Goal: Transaction & Acquisition: Obtain resource

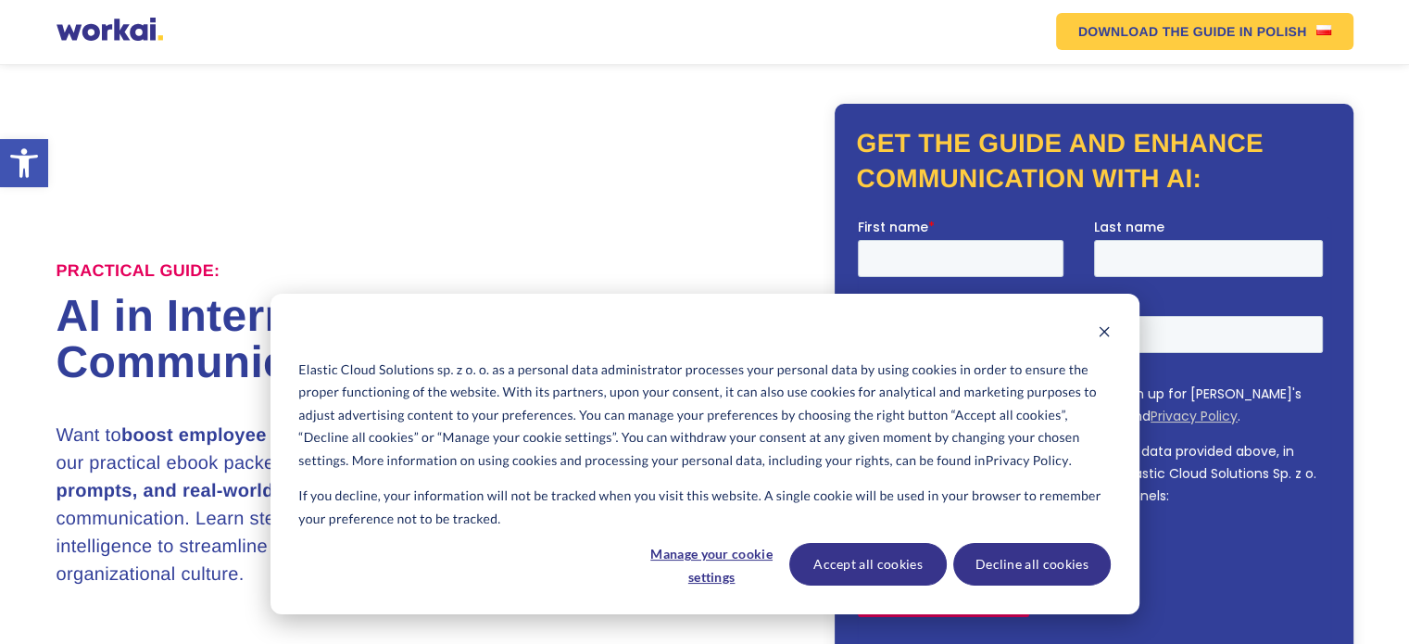
scroll to position [36, 0]
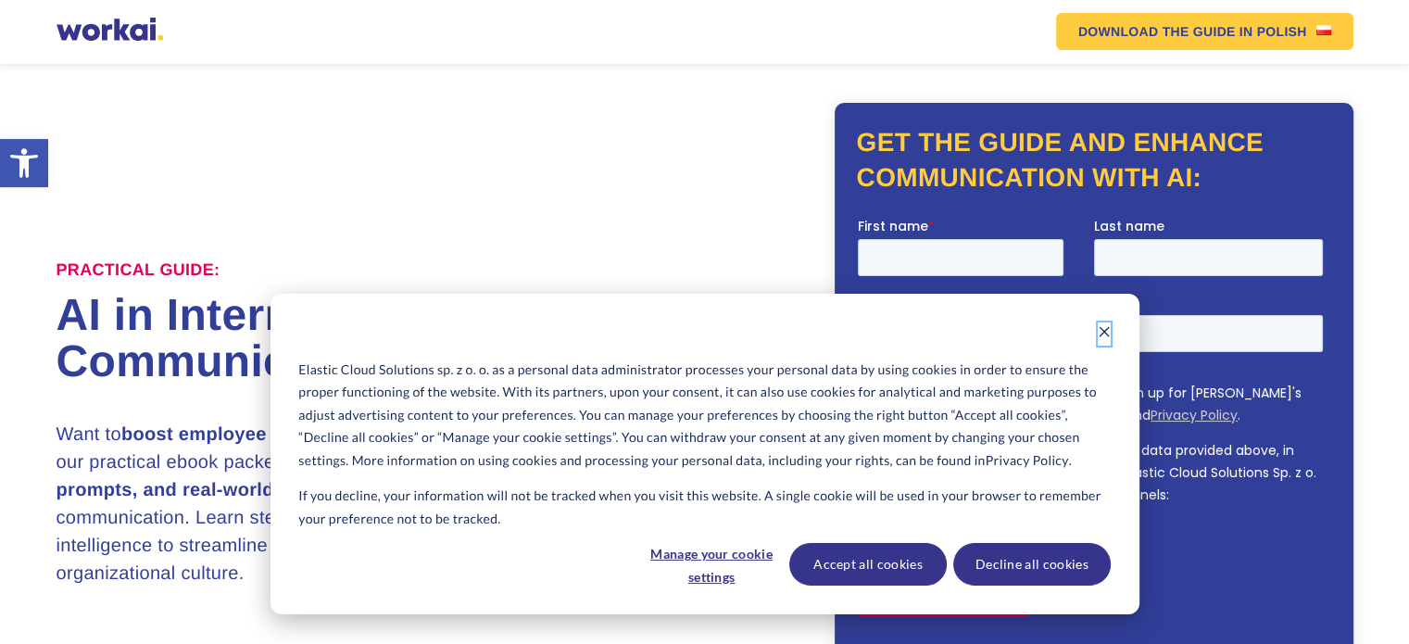
click at [1105, 326] on icon "Dismiss cookie banner" at bounding box center [1104, 331] width 13 height 13
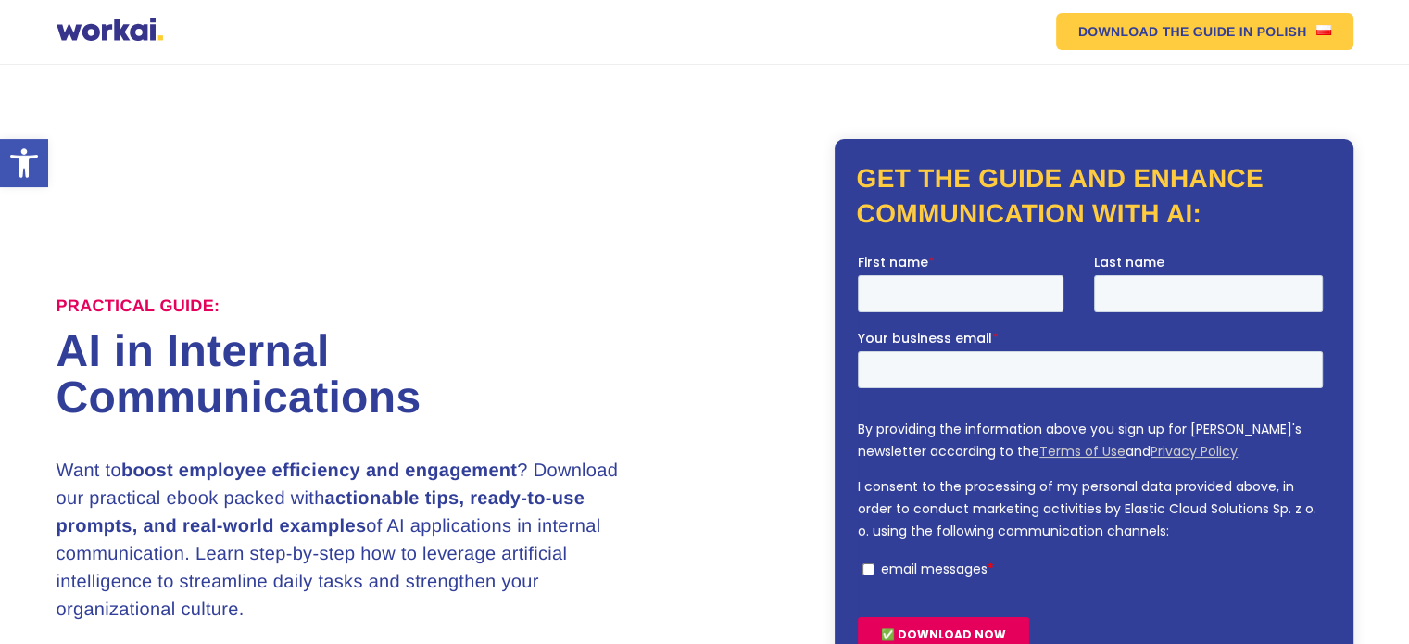
scroll to position [14, 0]
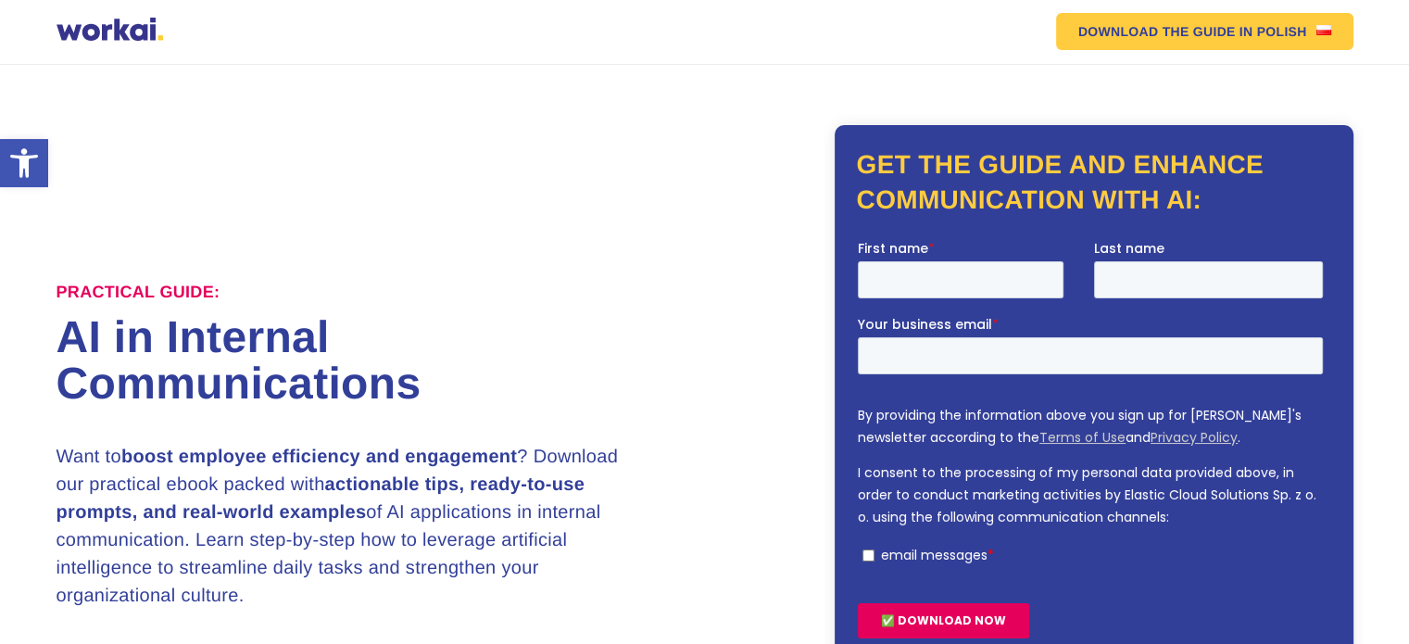
click at [107, 33] on div at bounding box center [110, 32] width 107 height 28
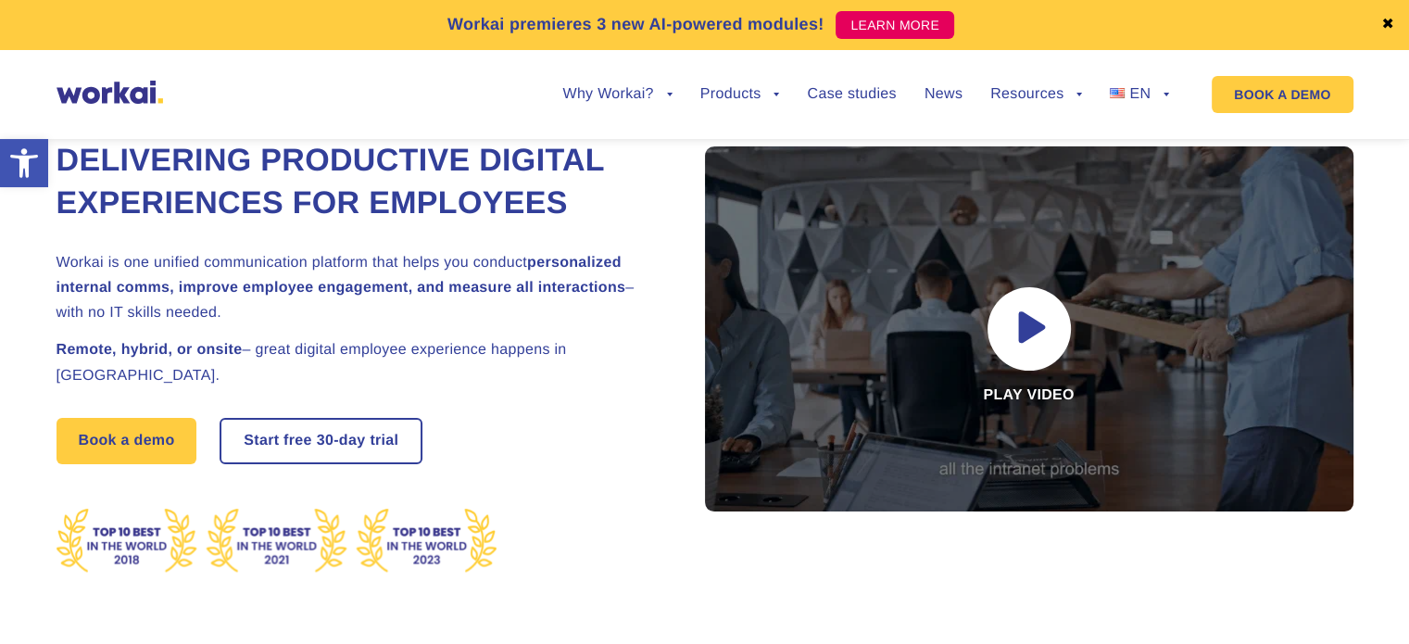
scroll to position [94, 0]
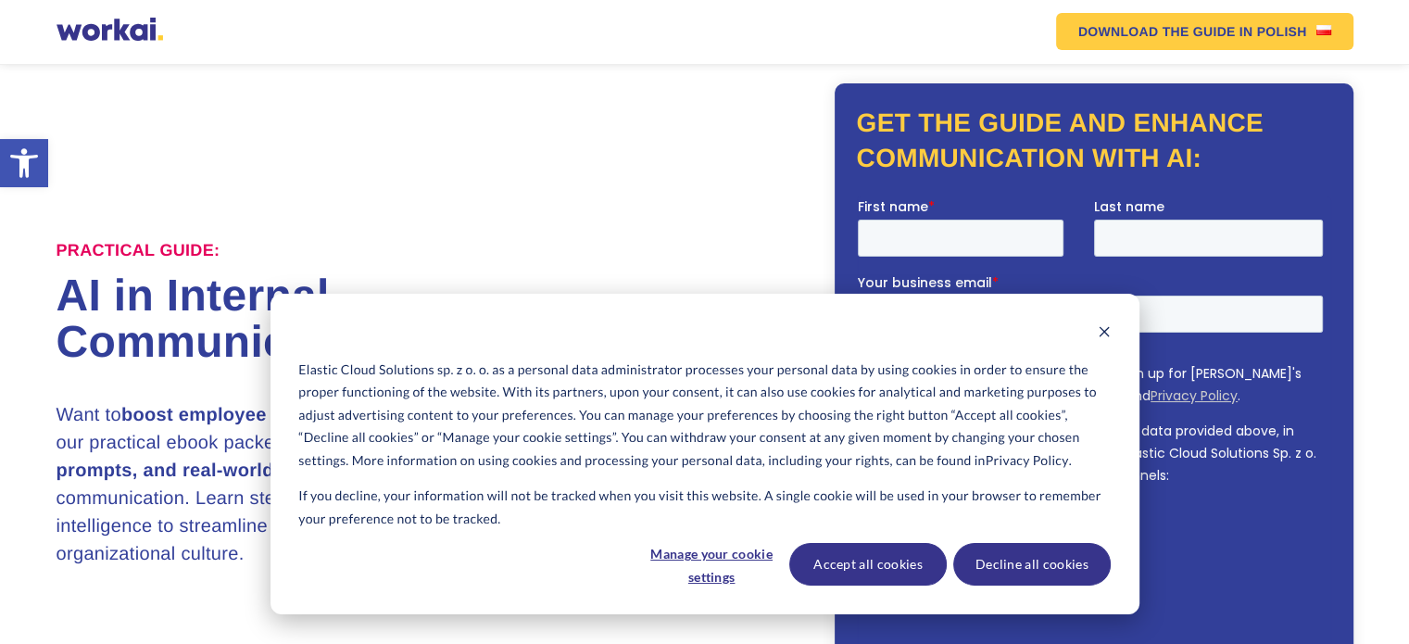
click at [1096, 329] on div "Cookie banner" at bounding box center [703, 333] width 811 height 23
click at [1111, 330] on div "Elastic Cloud Solutions sp. z o. o. as a personal data administrator processes …" at bounding box center [704, 454] width 869 height 321
click at [1096, 331] on div "Cookie banner" at bounding box center [703, 333] width 811 height 23
click at [1100, 325] on icon "Dismiss cookie banner" at bounding box center [1104, 331] width 13 height 13
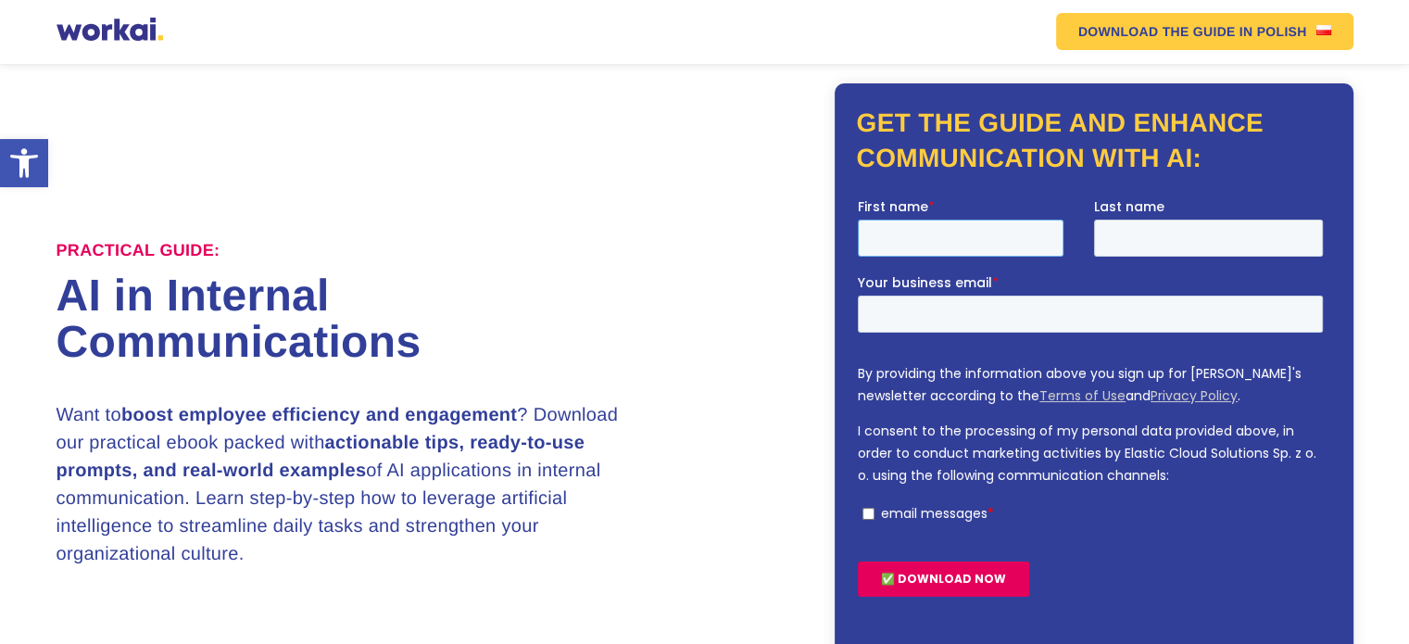
click at [1007, 241] on input "First name *" at bounding box center [960, 238] width 206 height 37
type input "a"
click at [1151, 241] on input "Last name" at bounding box center [1207, 238] width 229 height 37
type input "b"
click at [981, 319] on input "Your business email *" at bounding box center [1089, 314] width 465 height 37
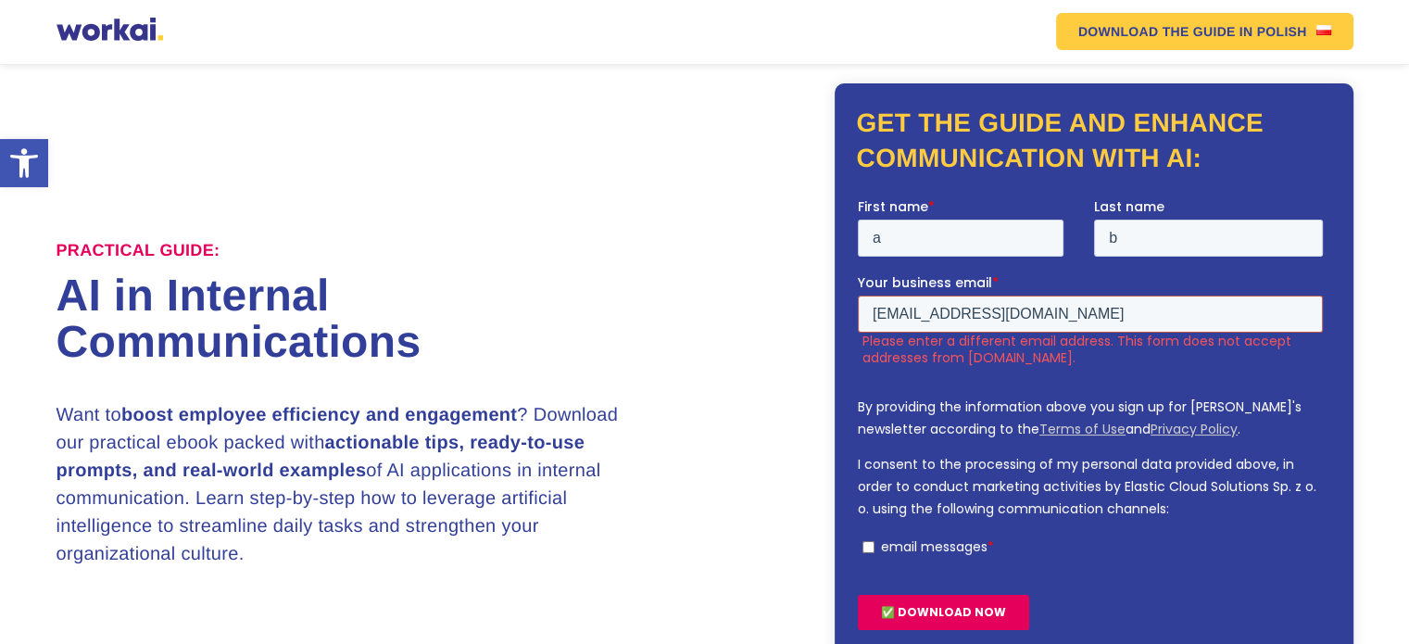
type input "abc@gmail.com"
click at [864, 541] on input "email messages *" at bounding box center [867, 547] width 12 height 12
checkbox input "true"
click at [899, 312] on input "abc@gmail.com" at bounding box center [1089, 314] width 465 height 37
drag, startPoint x: 1024, startPoint y: 306, endPoint x: 627, endPoint y: 326, distance: 397.0
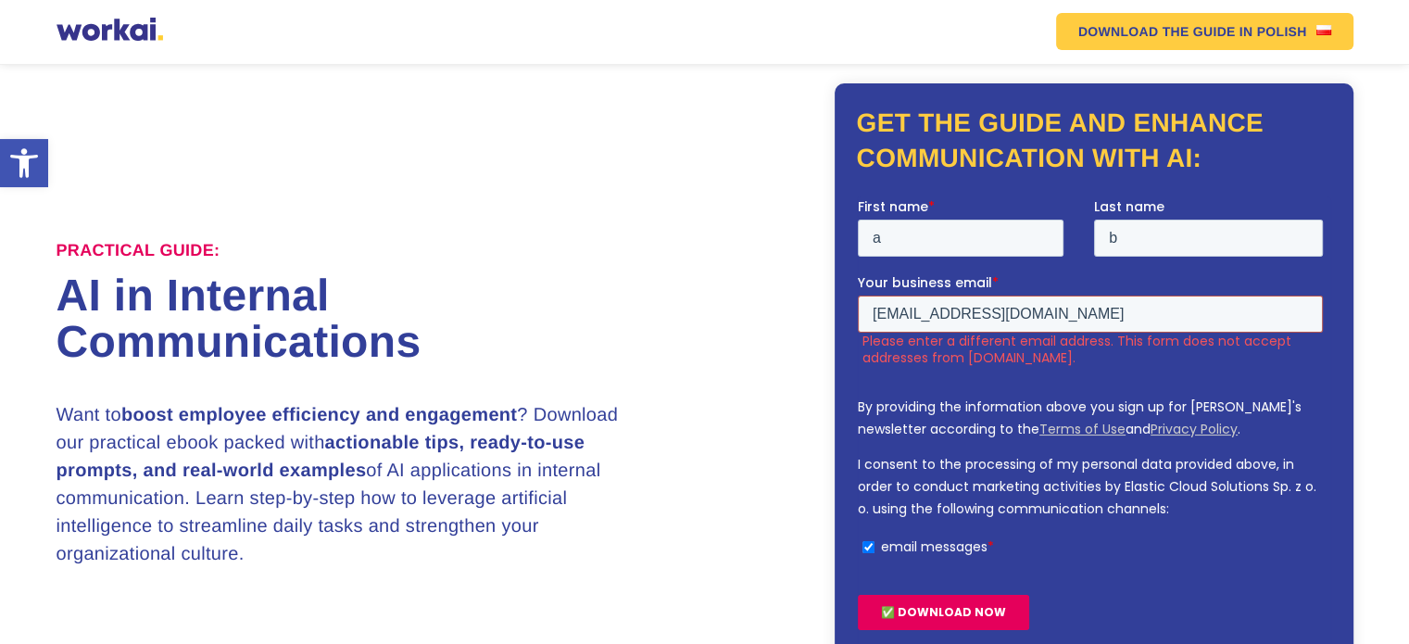
click html "First name * a Last name b Your business email * abc2309@gmail.com Please enter…"
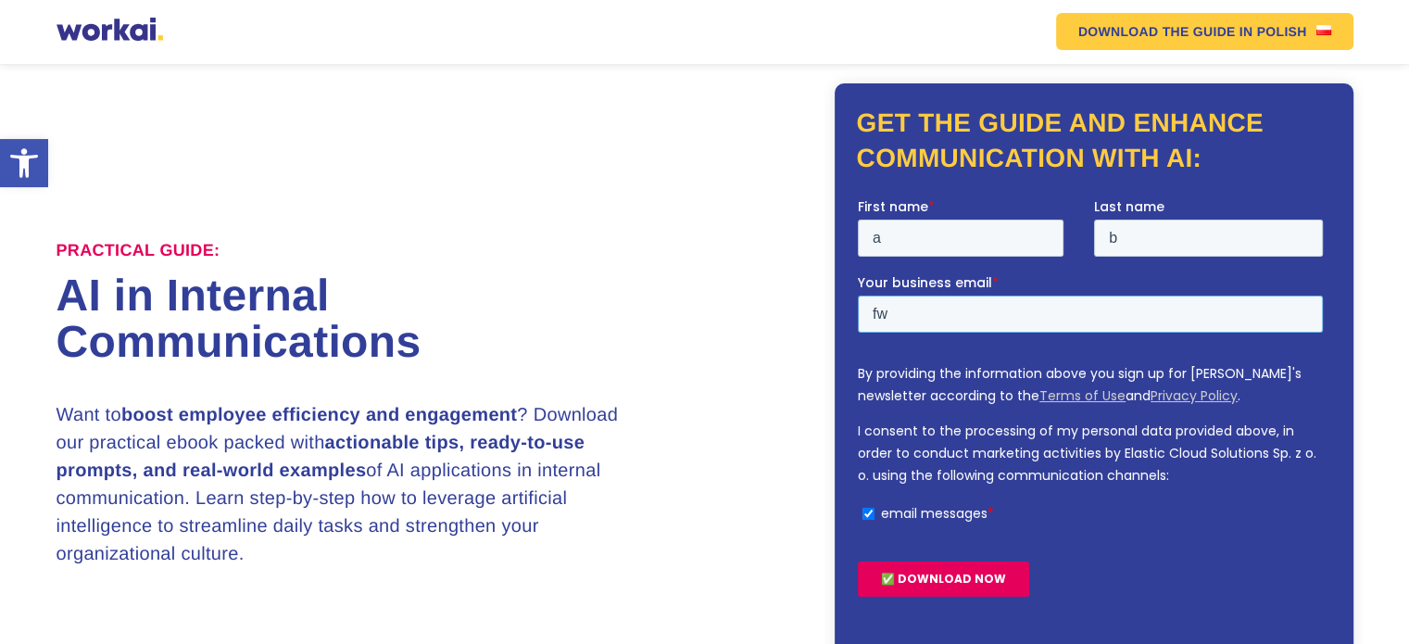
type input "f"
type input "a"
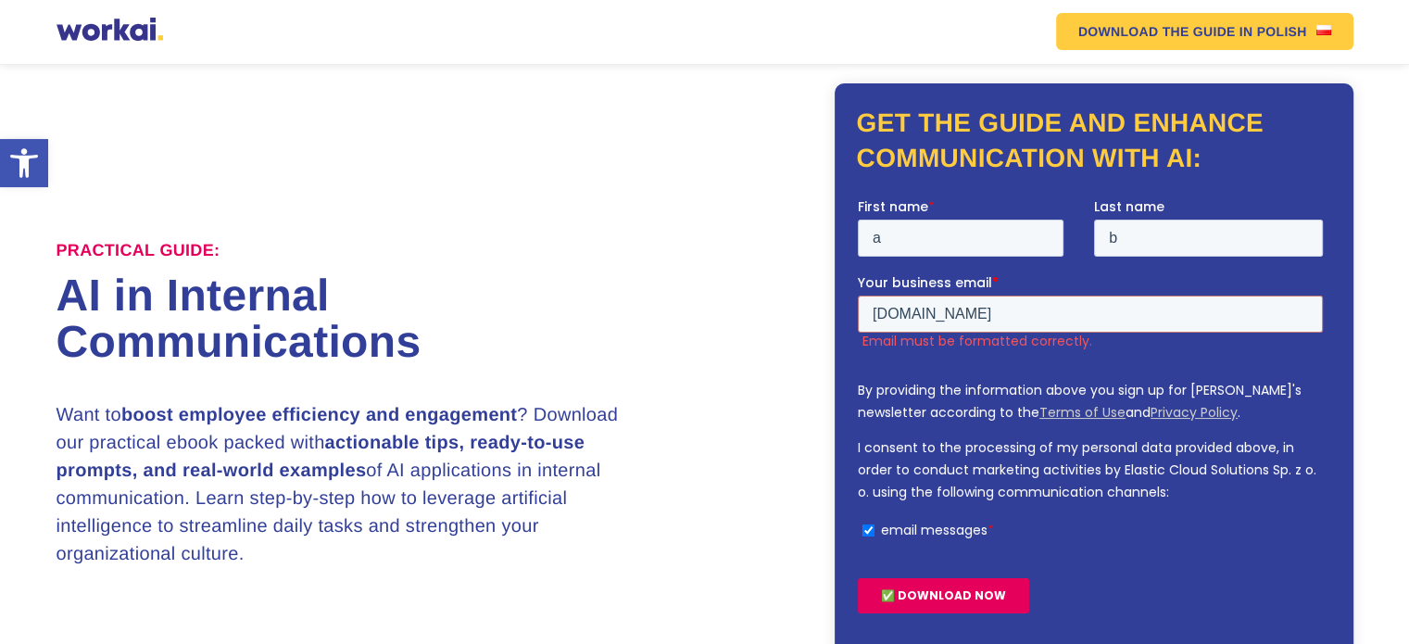
click at [1097, 545] on fieldset "By providing the information above you sign up for Workai's newsletter accordin…" at bounding box center [1093, 456] width 472 height 180
click at [907, 318] on input "abcd.incerno.com" at bounding box center [1089, 314] width 465 height 37
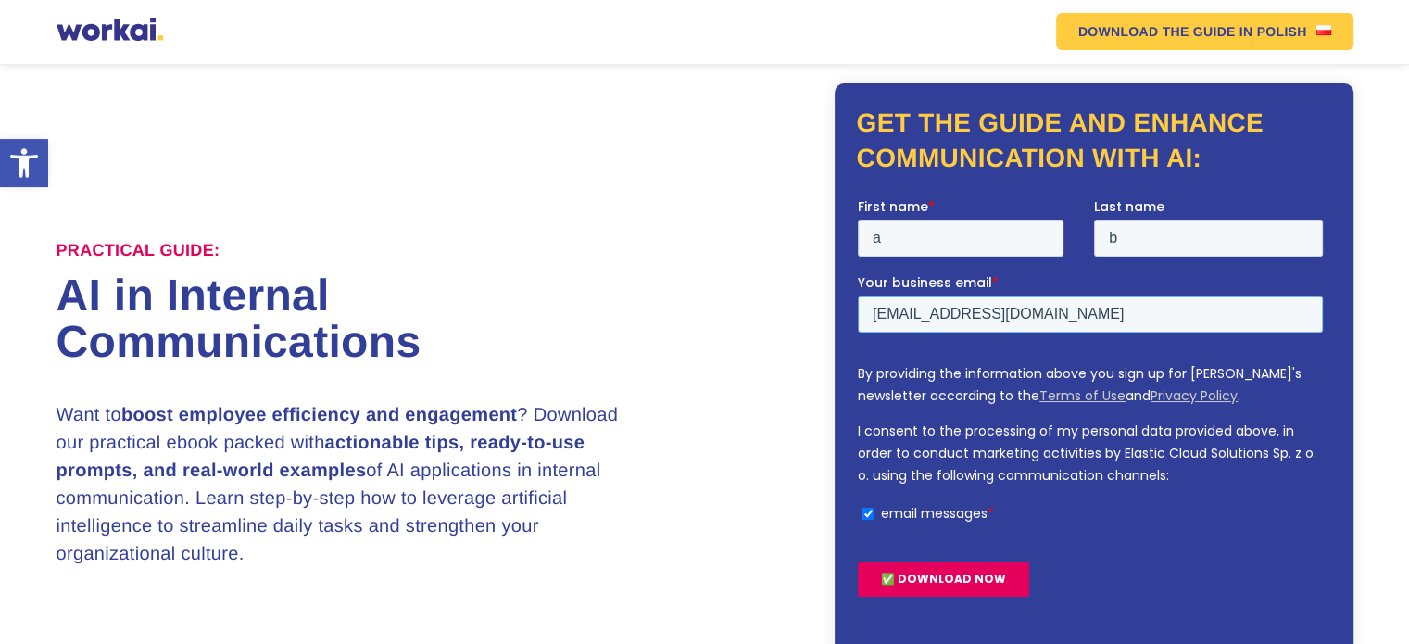
type input "abcd@incerno.com"
click at [1088, 567] on div "✅ DOWNLOAD NOW" at bounding box center [1093, 579] width 472 height 67
click at [968, 564] on input "✅ DOWNLOAD NOW" at bounding box center [942, 578] width 171 height 35
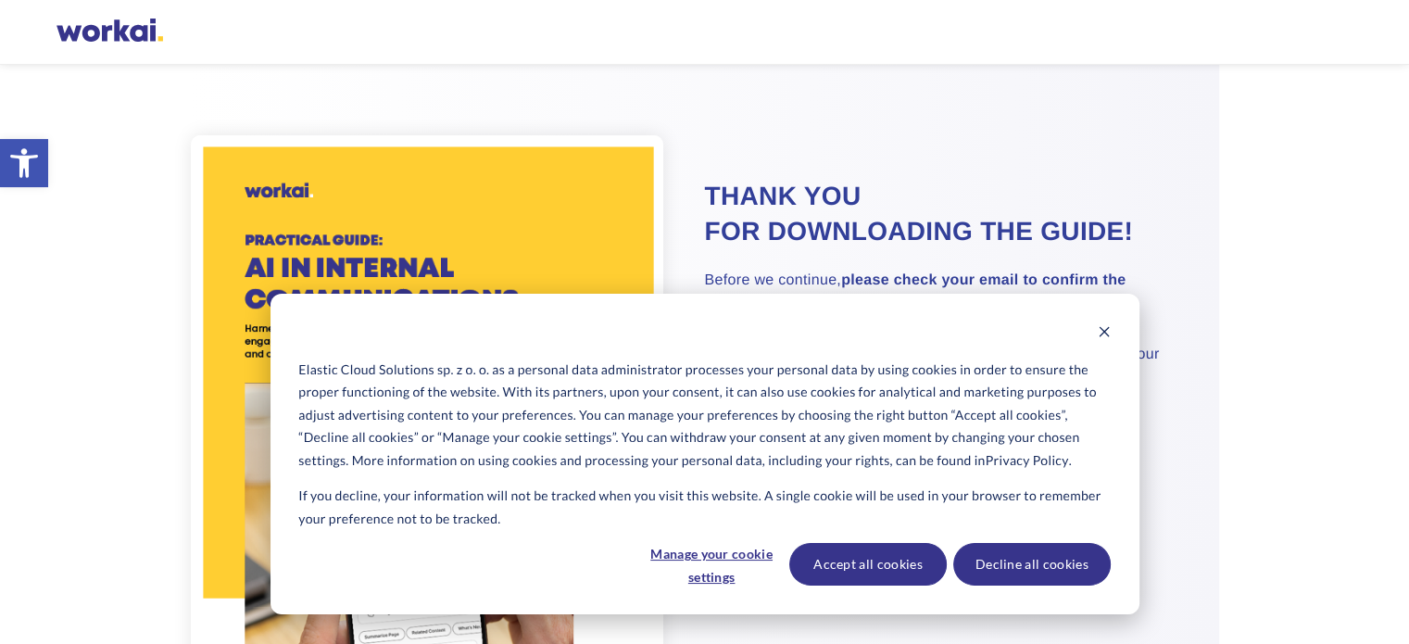
scroll to position [58, 0]
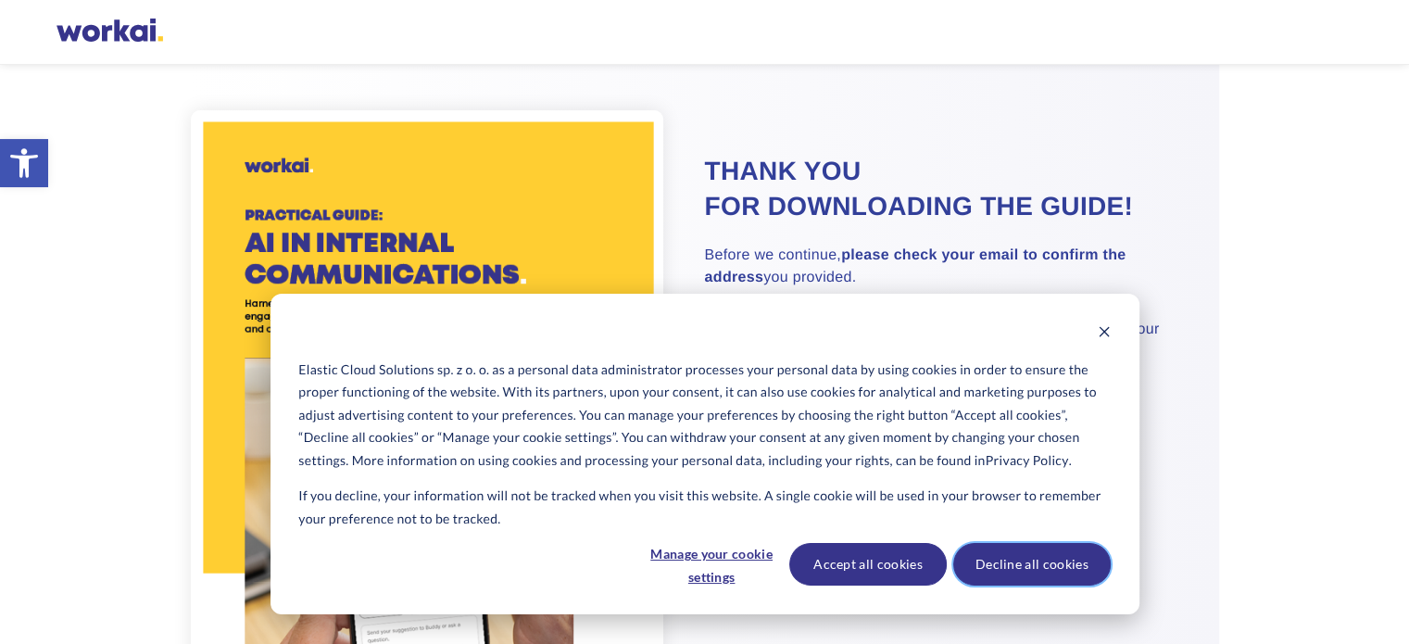
click at [1036, 570] on button "Decline all cookies" at bounding box center [1031, 564] width 157 height 43
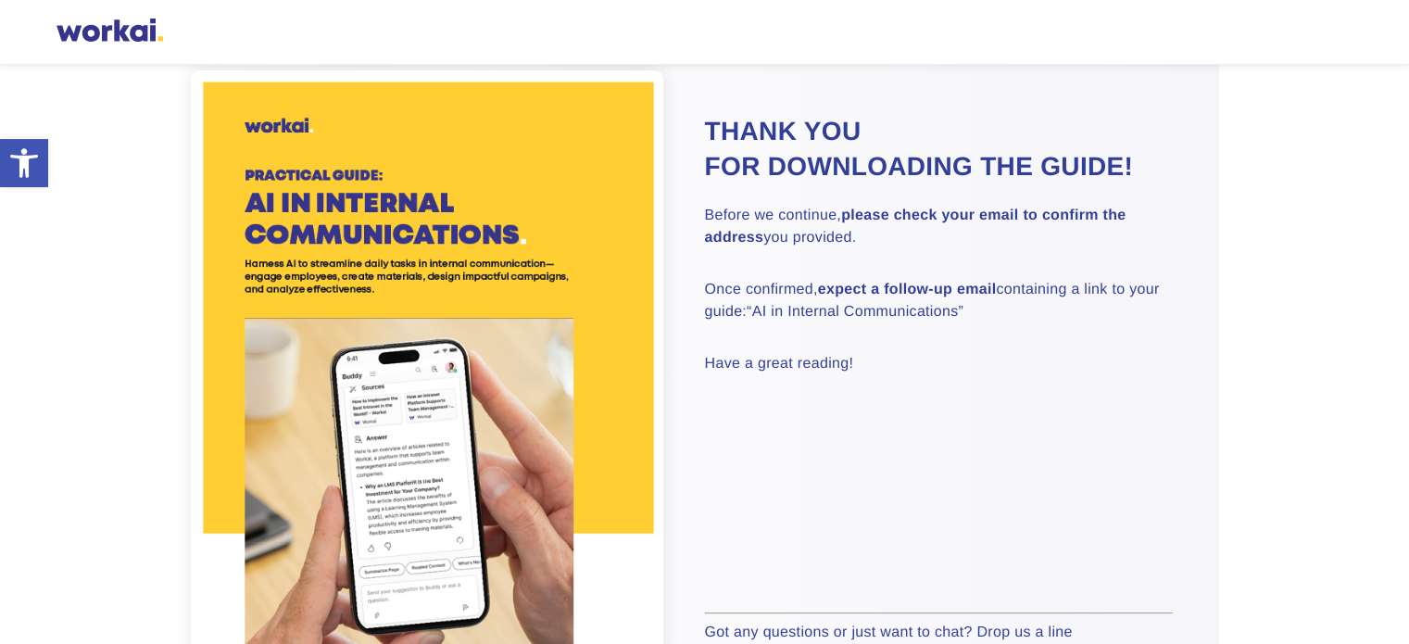
scroll to position [96, 0]
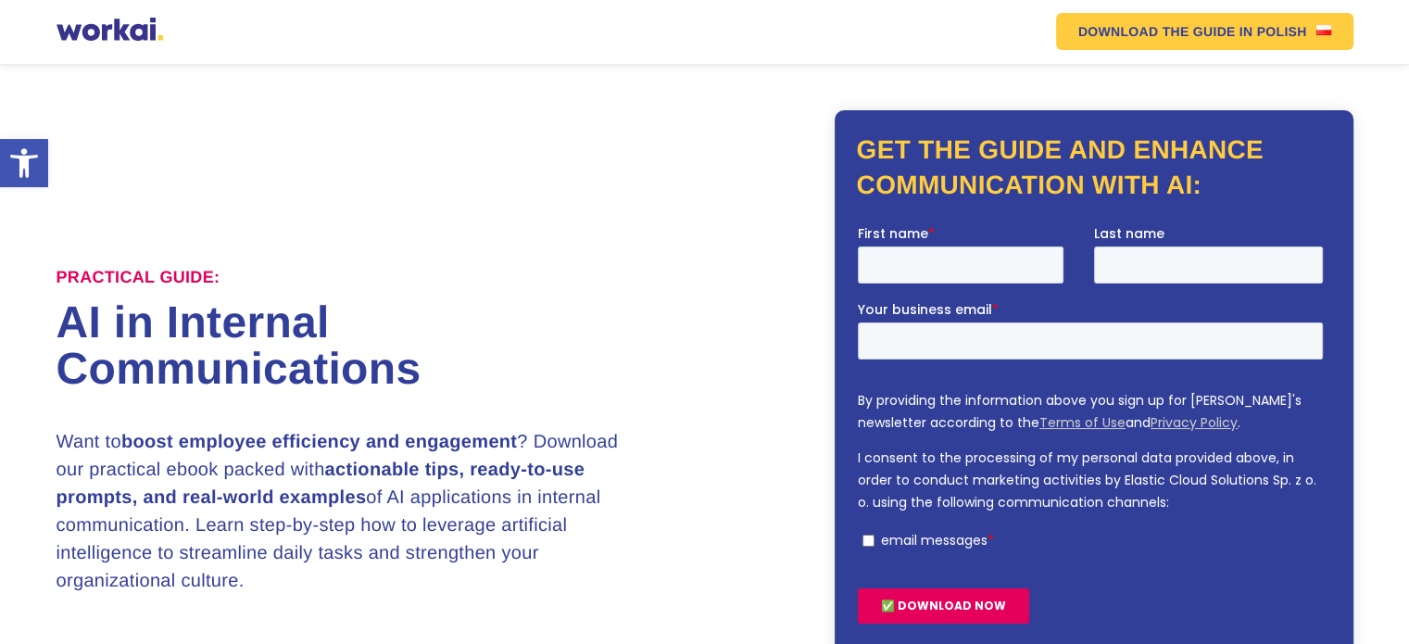
scroll to position [30, 0]
